Goal: Transaction & Acquisition: Purchase product/service

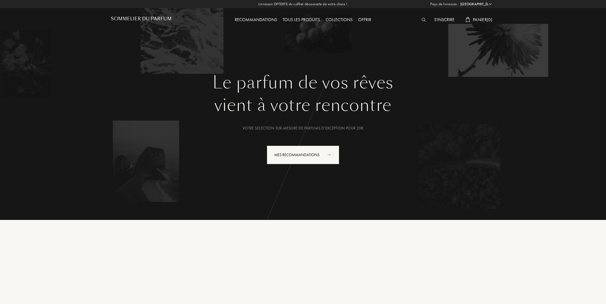
select select "FR"
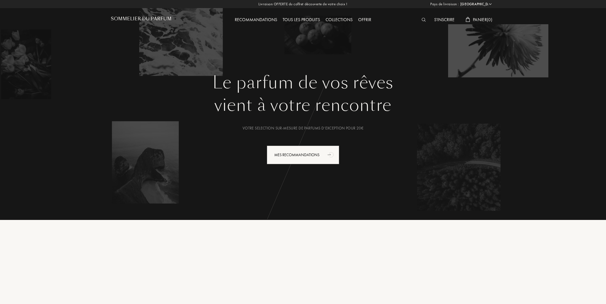
click at [422, 21] on img at bounding box center [424, 20] width 4 height 4
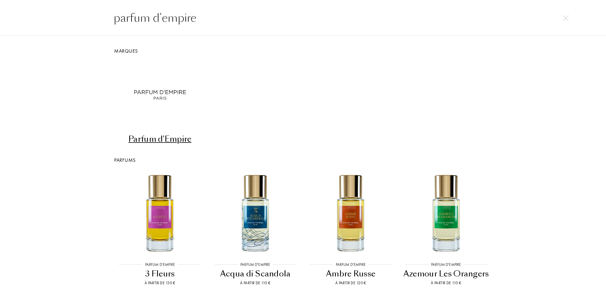
type input "parfum d'empire"
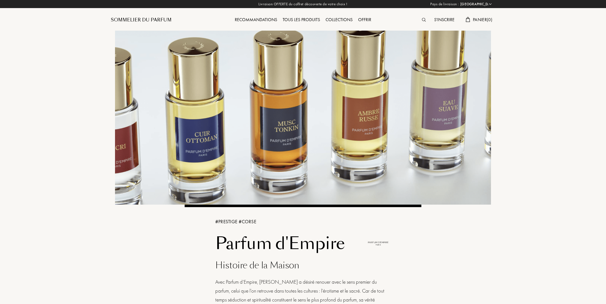
select select "FR"
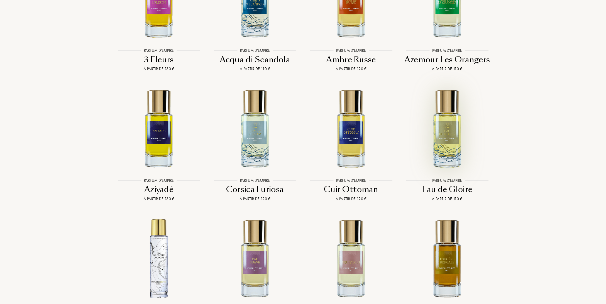
scroll to position [1146, 0]
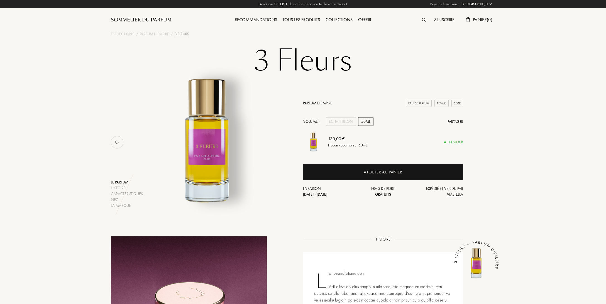
select select "FR"
click at [345, 121] on div "Echantillon" at bounding box center [341, 121] width 30 height 9
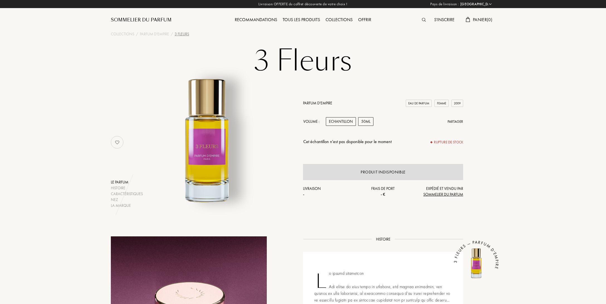
click at [367, 122] on div "50mL" at bounding box center [365, 121] width 15 height 9
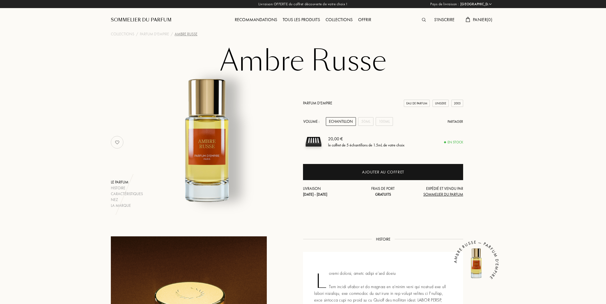
select select "FR"
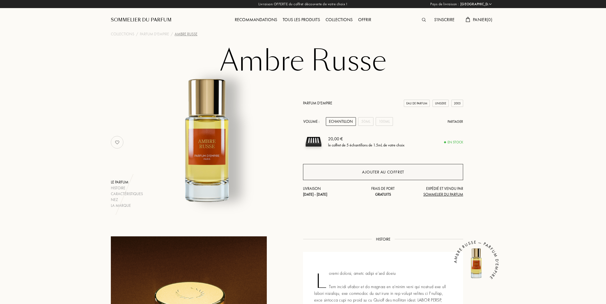
click at [361, 173] on div "Ajouter au coffret" at bounding box center [383, 172] width 160 height 16
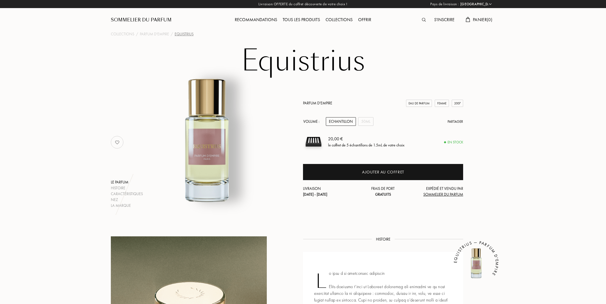
select select "FR"
click at [364, 121] on div "50mL" at bounding box center [365, 121] width 15 height 9
click at [343, 123] on div "Echantillon" at bounding box center [341, 121] width 30 height 9
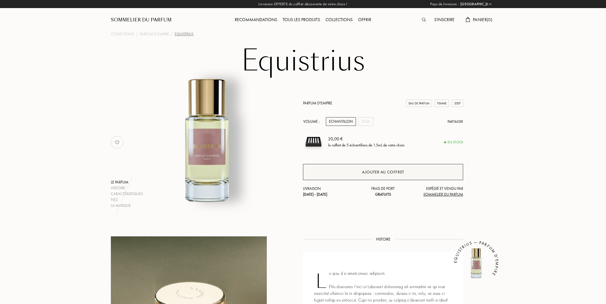
click at [360, 174] on div "Ajouter au coffret" at bounding box center [383, 172] width 160 height 16
click at [322, 105] on link "Parfum d'Empire" at bounding box center [317, 103] width 29 height 5
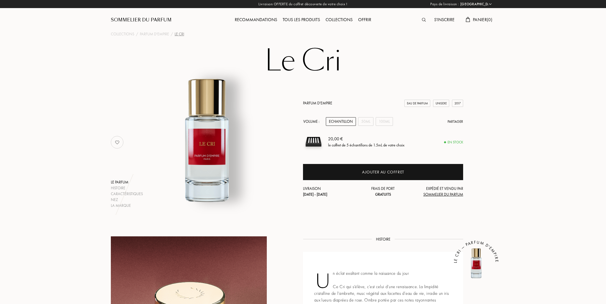
select select "FR"
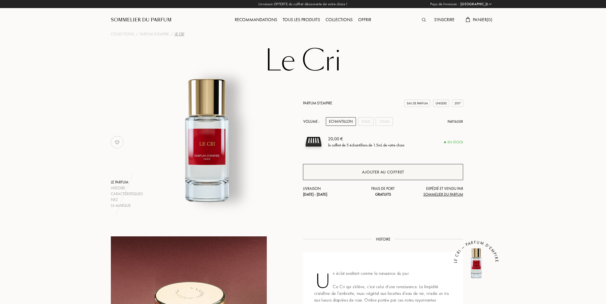
click at [361, 174] on div "Ajouter au coffret" at bounding box center [383, 172] width 160 height 16
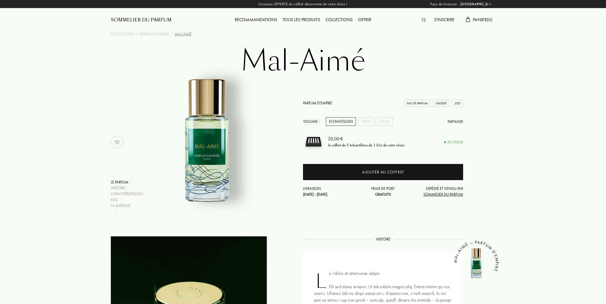
select select "FR"
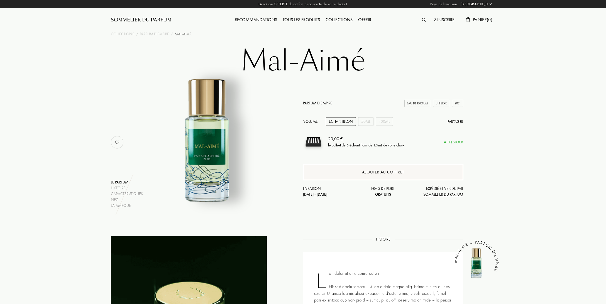
click at [383, 173] on div "Ajouter au coffret" at bounding box center [383, 172] width 42 height 6
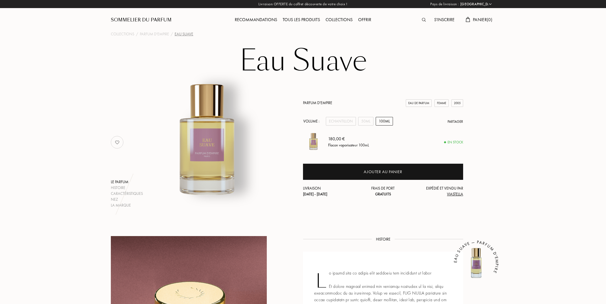
select select "FR"
click at [347, 121] on div "Echantillon" at bounding box center [341, 121] width 30 height 9
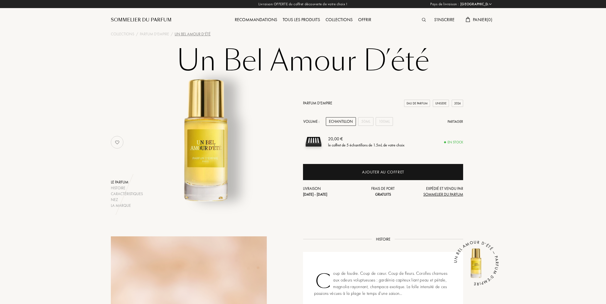
select select "FR"
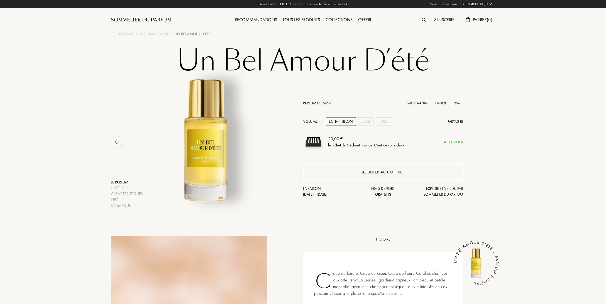
click at [365, 173] on div "Ajouter au coffret" at bounding box center [383, 172] width 42 height 6
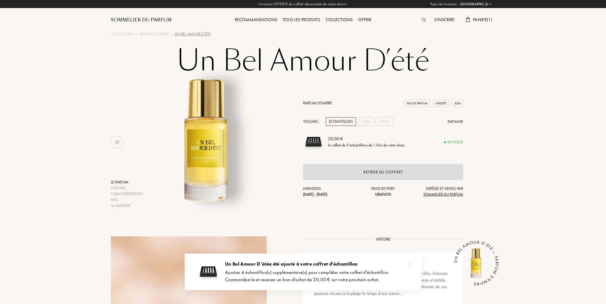
click at [474, 21] on span "Panier ( 1 )" at bounding box center [483, 20] width 20 height 6
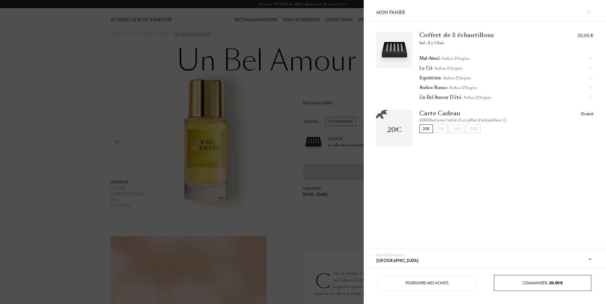
click at [531, 284] on span "Commander – 20,00 €" at bounding box center [543, 283] width 40 height 5
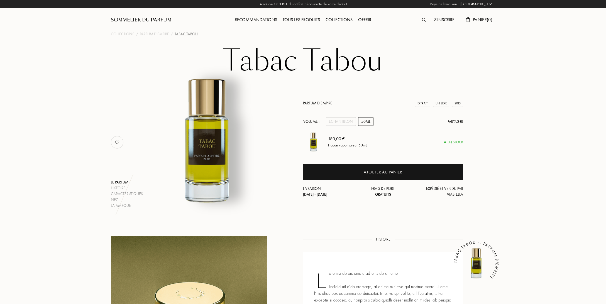
select select "FR"
click at [342, 123] on div "Echantillon" at bounding box center [341, 121] width 30 height 9
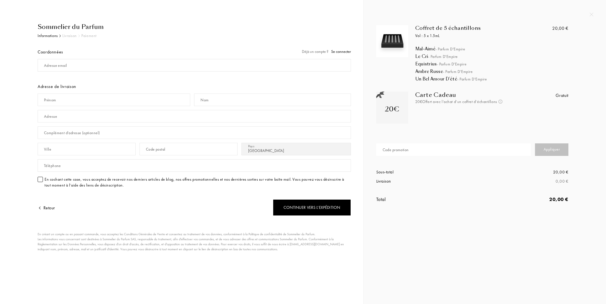
select select "FR"
click at [389, 151] on div "Code promotion" at bounding box center [396, 150] width 26 height 6
type input "OLIVIA"
click at [556, 149] on div "Appliquer" at bounding box center [551, 150] width 33 height 13
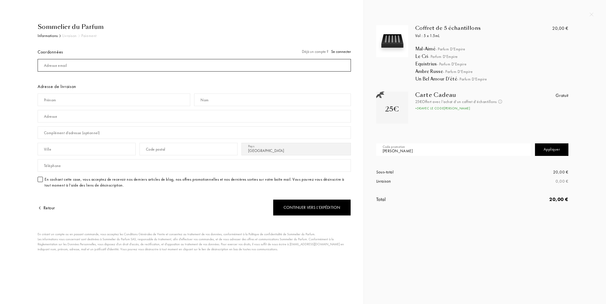
click at [86, 60] on input "mail" at bounding box center [195, 65] width 314 height 13
type input "hseurat@hotmail.com"
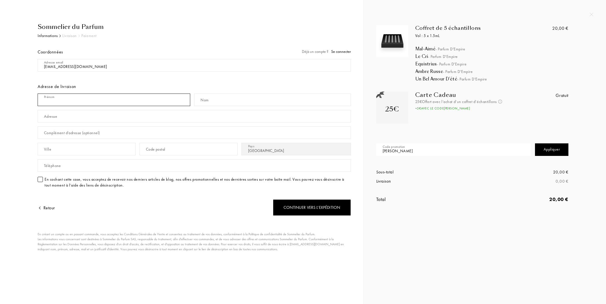
click at [73, 98] on input "text" at bounding box center [114, 100] width 153 height 13
type input "Hélène"
click at [215, 100] on input "text" at bounding box center [272, 100] width 157 height 13
type input "Seurat"
click at [71, 118] on input "text" at bounding box center [195, 116] width 314 height 13
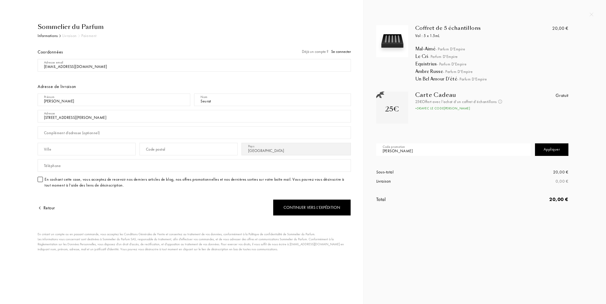
type input "36 rue Charles Baltet"
click at [95, 130] on div "Complément d’adresse (optionnel)" at bounding box center [72, 133] width 56 height 6
click at [91, 150] on input "text" at bounding box center [87, 149] width 98 height 13
drag, startPoint x: 72, startPoint y: 149, endPoint x: 9, endPoint y: 149, distance: 63.6
click at [38, 149] on input "10120" at bounding box center [87, 149] width 98 height 13
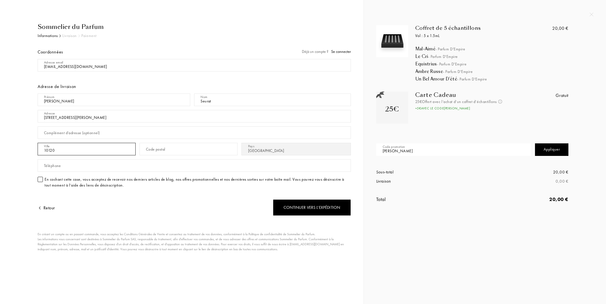
type input "10120"
click at [180, 150] on input "text" at bounding box center [189, 149] width 98 height 13
type input "10120"
type input "Saint André les Vergers"
click at [113, 182] on div "En cochant cette case, vous acceptez de recevoir nos derniers articles de blog,…" at bounding box center [198, 183] width 307 height 12
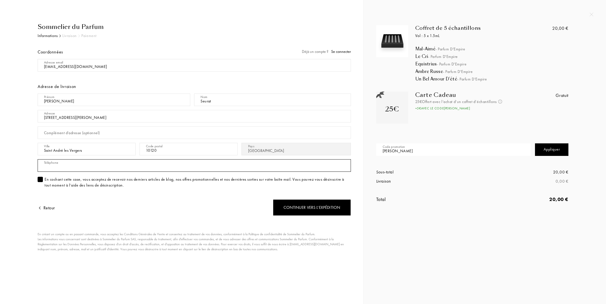
click at [80, 165] on input "text" at bounding box center [195, 165] width 314 height 13
type input "0660613319"
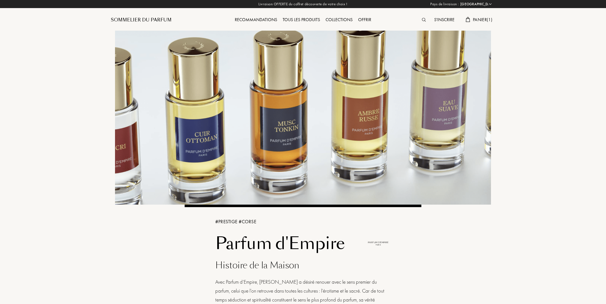
select select "FR"
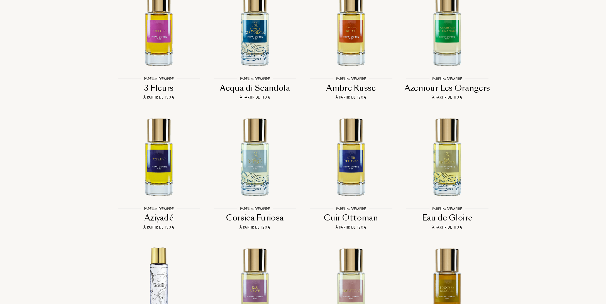
scroll to position [1146, 0]
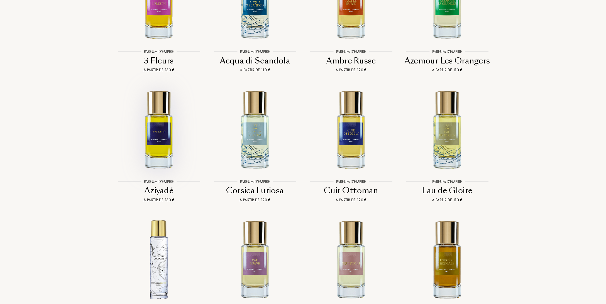
click at [158, 122] on img at bounding box center [159, 129] width 87 height 87
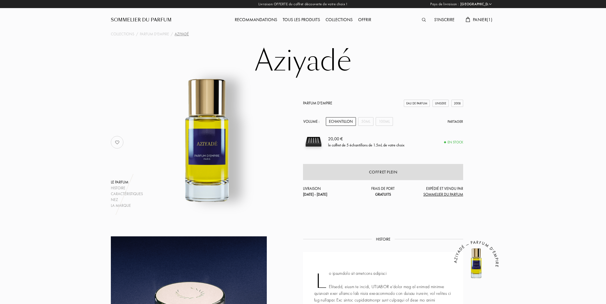
select select "FR"
click at [478, 20] on span "Panier ( 1 )" at bounding box center [483, 20] width 20 height 6
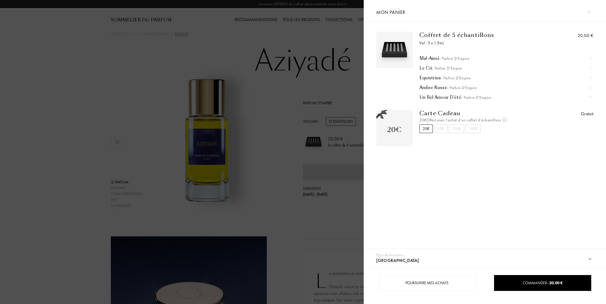
click at [591, 98] on img at bounding box center [590, 97] width 3 height 3
click at [343, 215] on div at bounding box center [182, 152] width 364 height 304
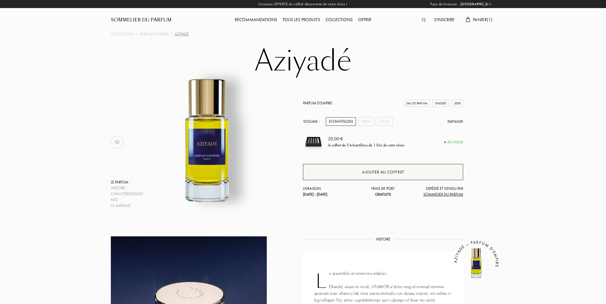
click at [389, 171] on div "Ajouter au coffret" at bounding box center [383, 172] width 42 height 6
